Goal: Book appointment/travel/reservation

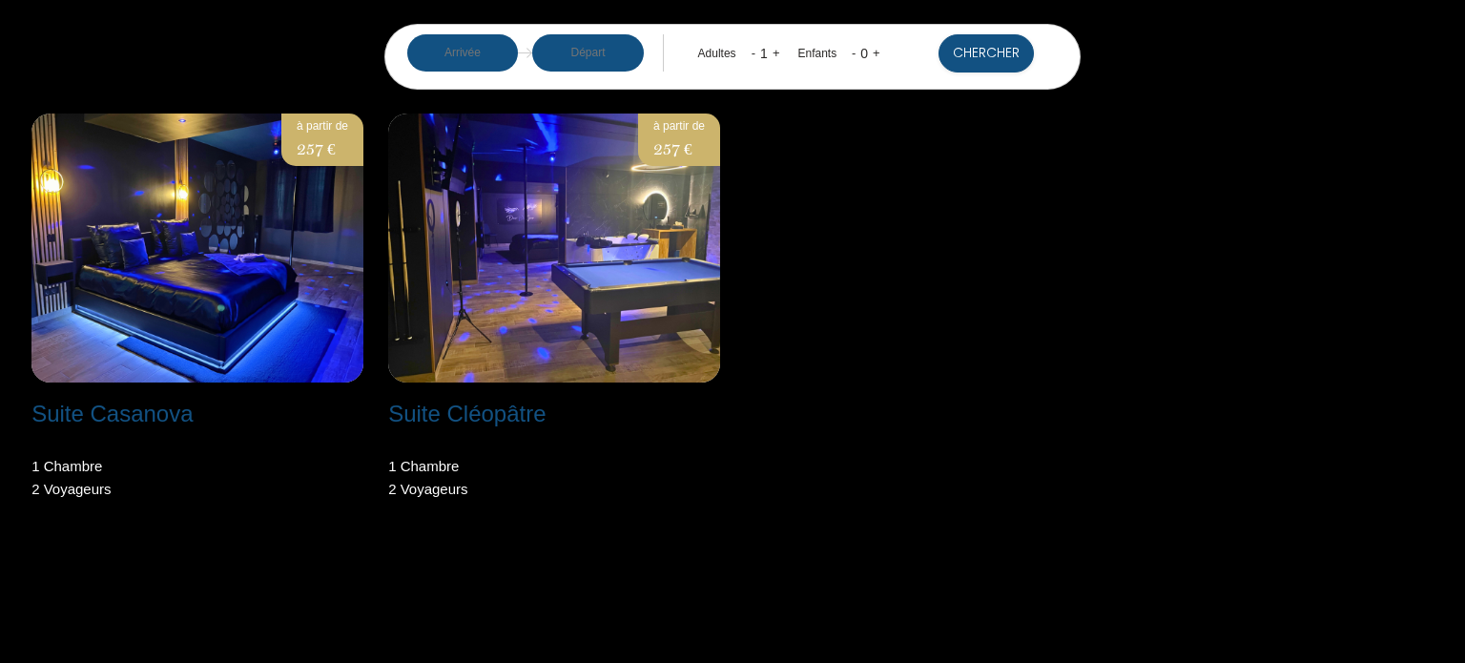
click at [469, 64] on input "text" at bounding box center [463, 52] width 112 height 37
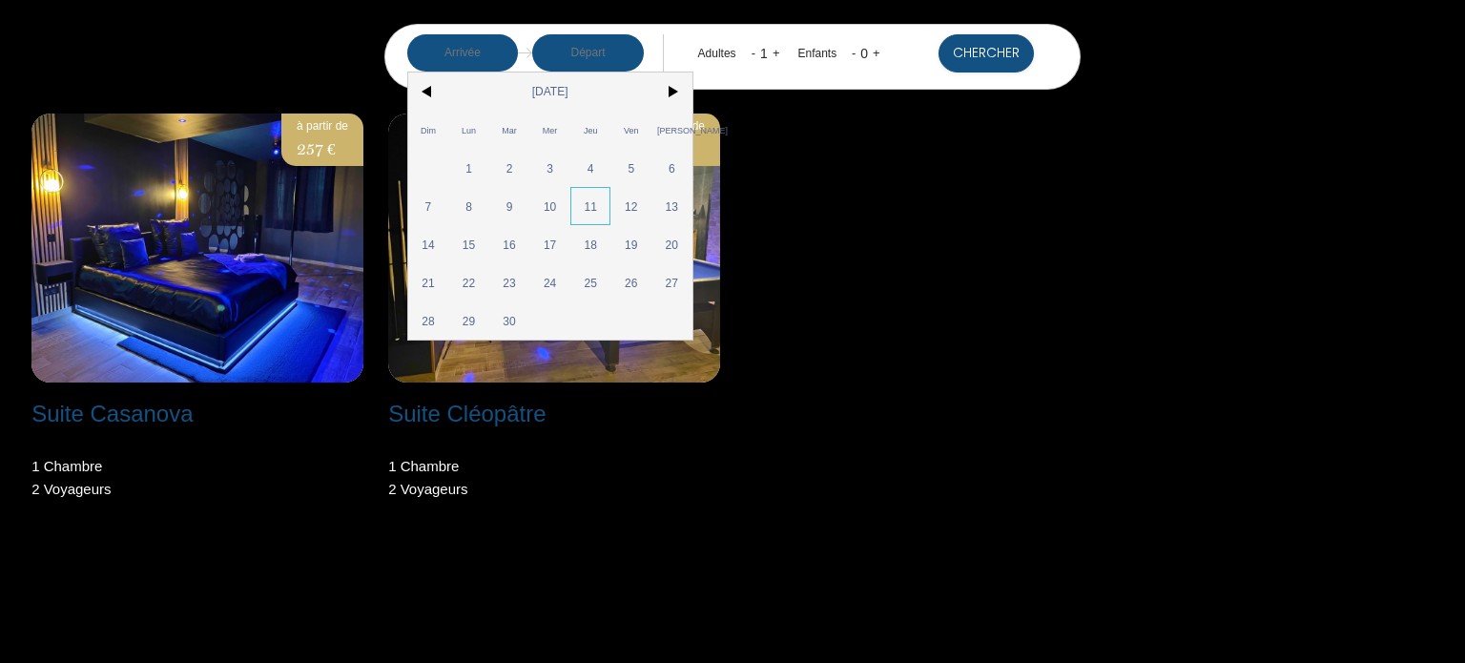
click at [594, 213] on span "11" at bounding box center [591, 206] width 41 height 38
type input "[DATE]"
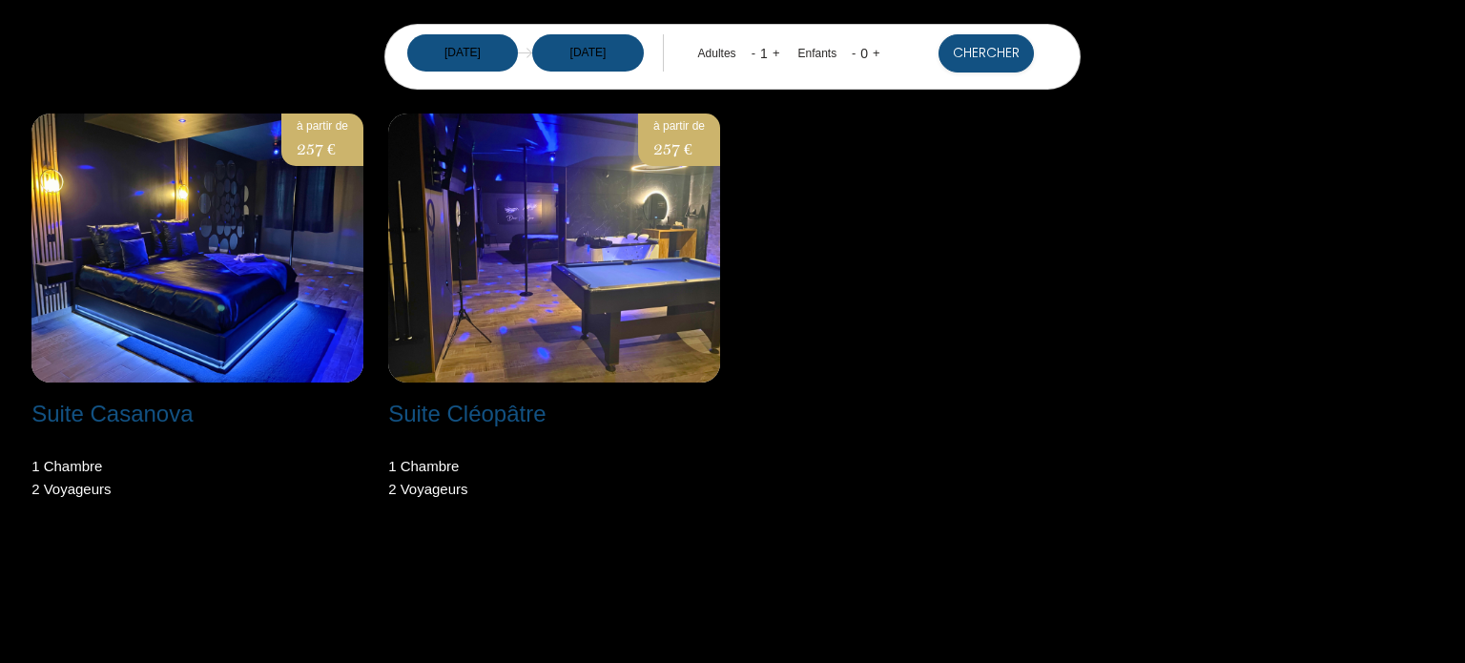
click at [775, 53] on link "+" at bounding box center [777, 53] width 8 height 14
click at [774, 54] on link "+" at bounding box center [777, 53] width 8 height 14
click at [976, 54] on button "Chercher" at bounding box center [986, 53] width 95 height 38
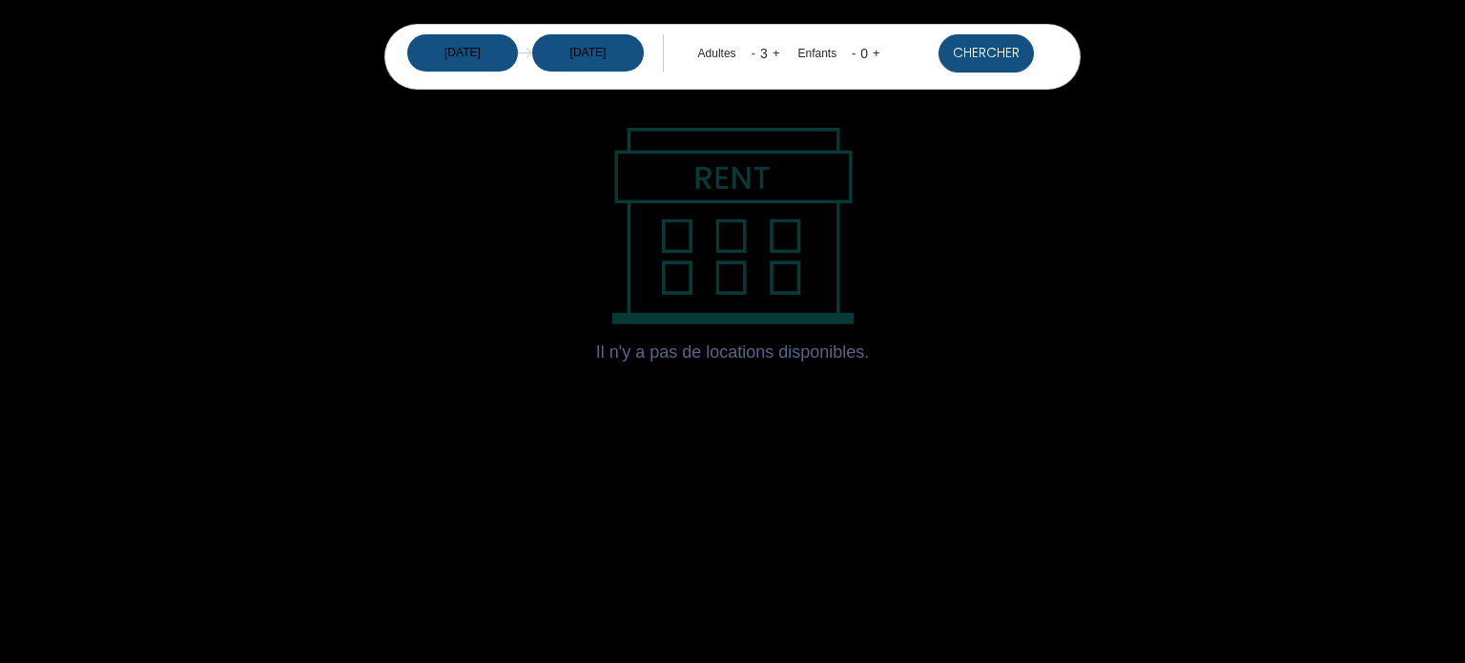
click at [752, 52] on link "-" at bounding box center [754, 53] width 4 height 14
click at [944, 52] on button "Chercher" at bounding box center [986, 53] width 95 height 38
